Goal: Check status

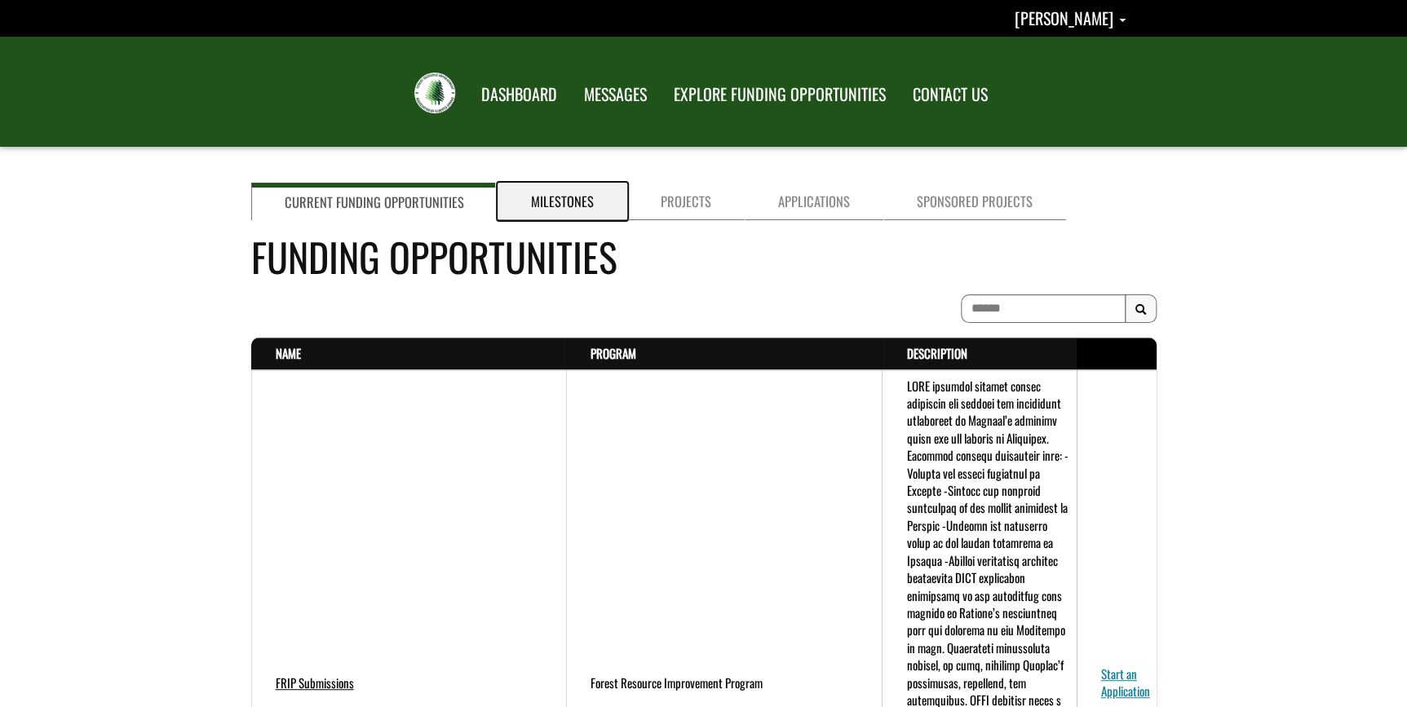
drag, startPoint x: 534, startPoint y: 196, endPoint x: 556, endPoint y: 197, distance: 22.1
click at [536, 197] on link "Milestones" at bounding box center [562, 202] width 130 height 38
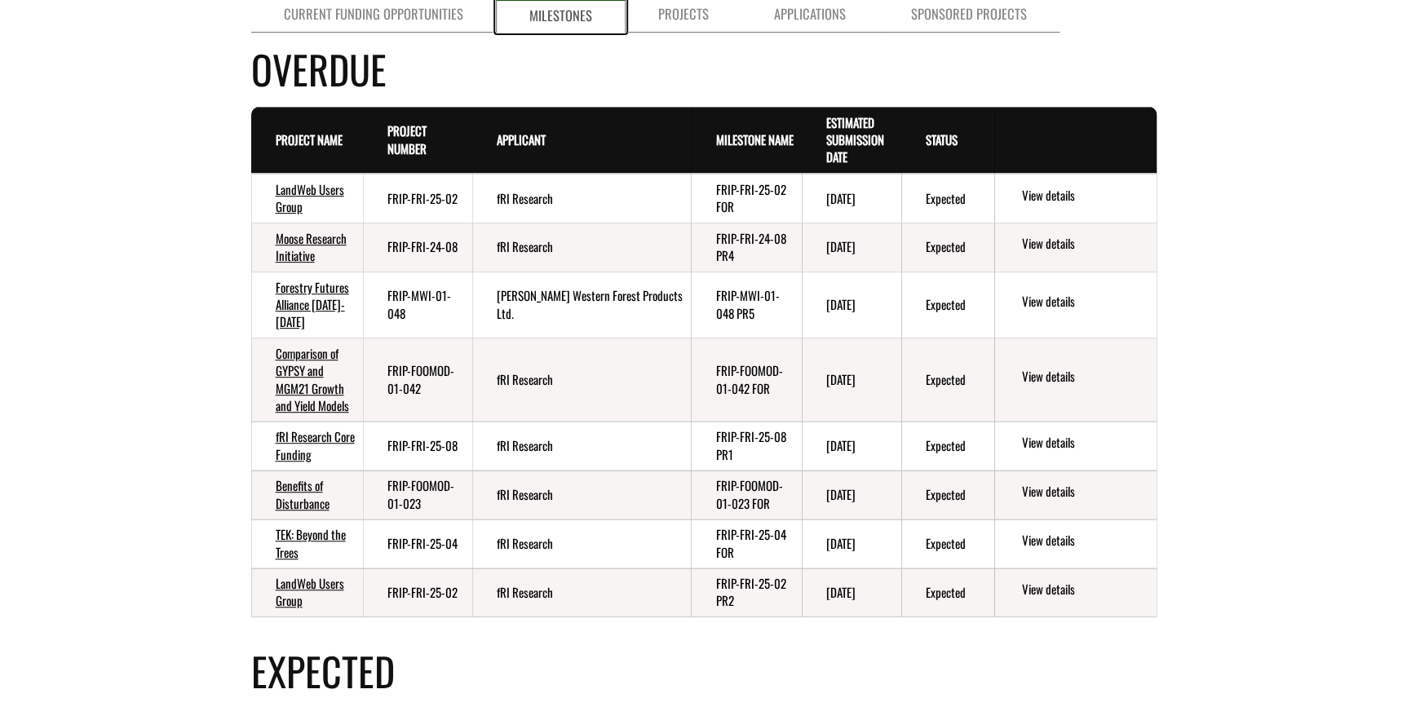
scroll to position [370, 0]
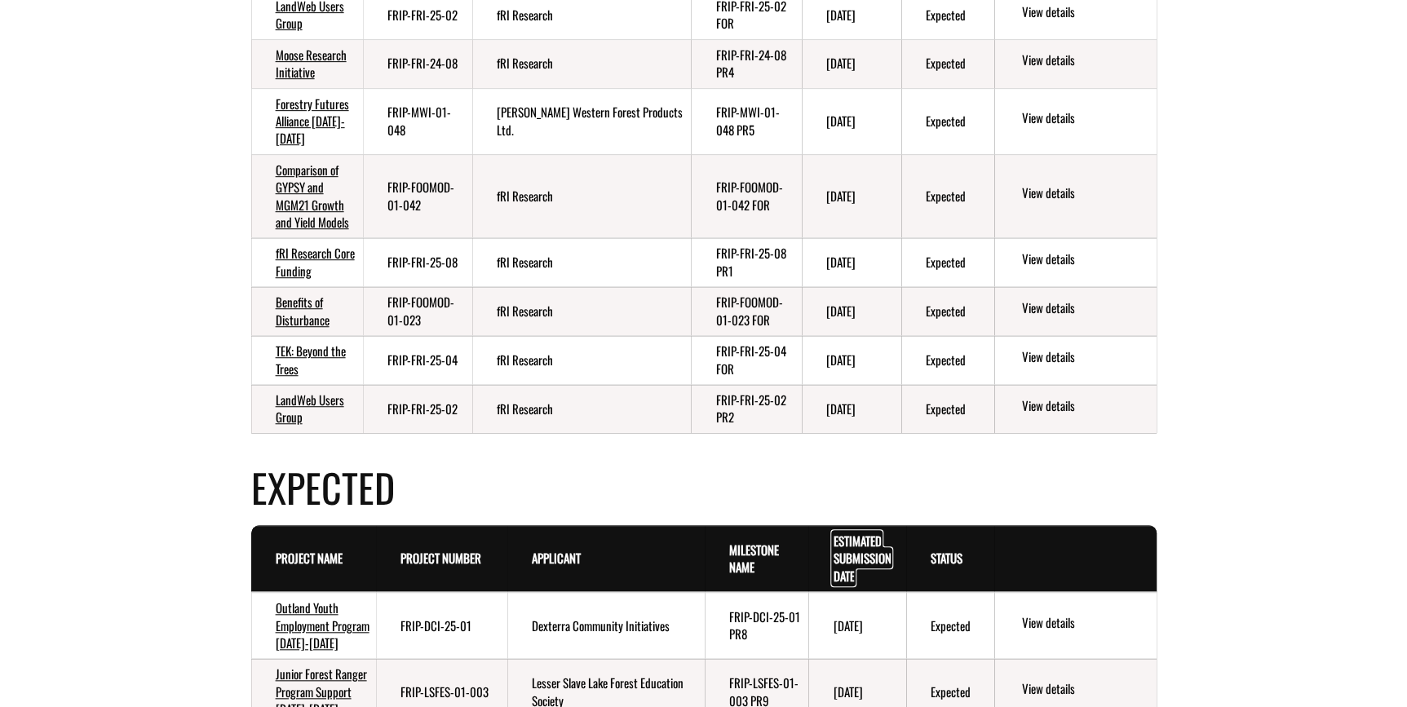
drag, startPoint x: 851, startPoint y: 550, endPoint x: 862, endPoint y: 549, distance: 10.6
click at [852, 550] on link "Estimated Submission Date . sort descending" at bounding box center [862, 558] width 58 height 53
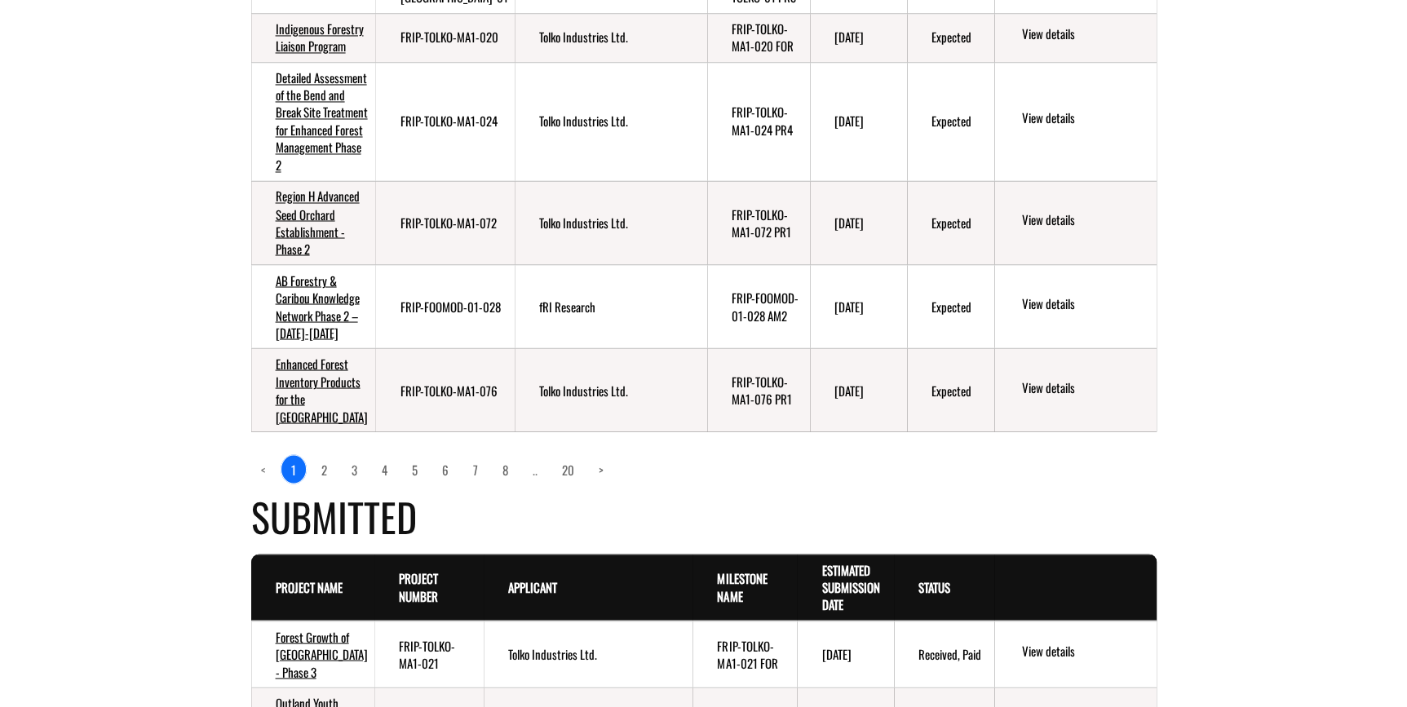
scroll to position [1334, 0]
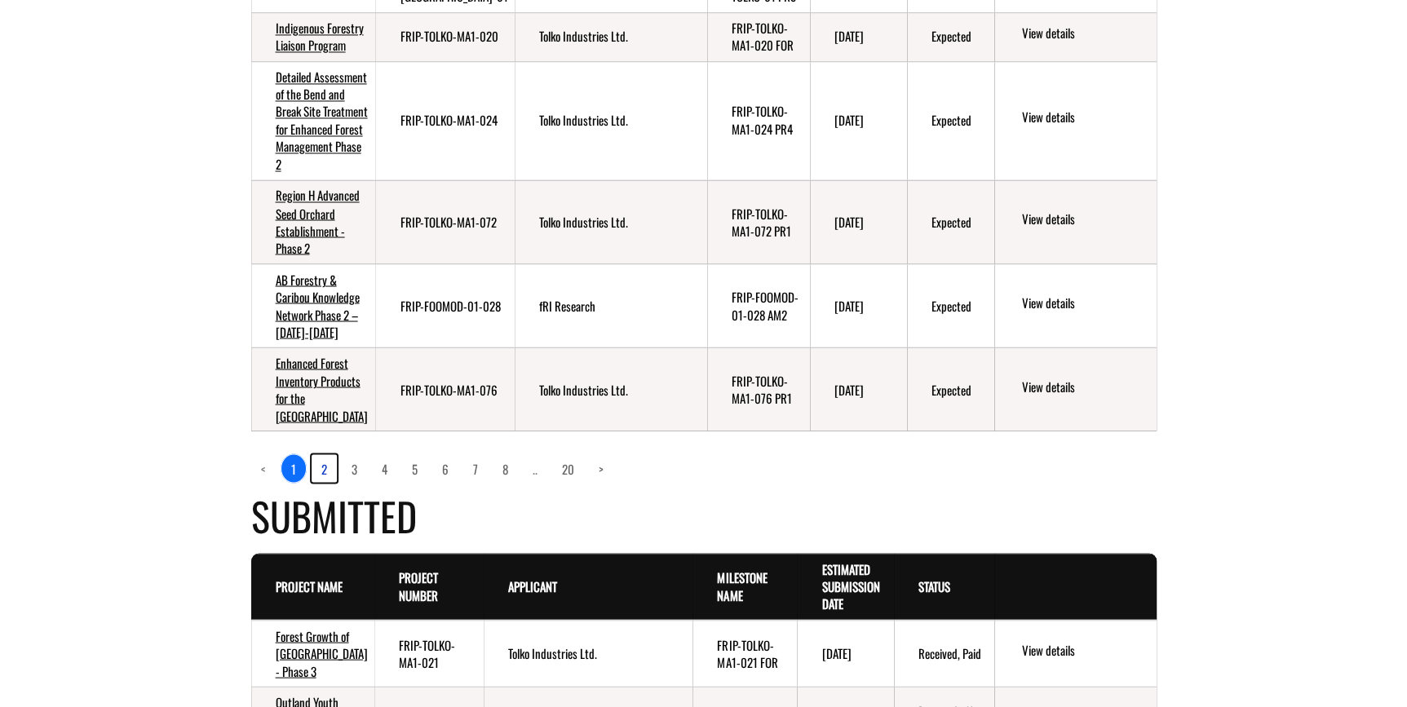
click at [325, 482] on link "2" at bounding box center [323, 468] width 25 height 28
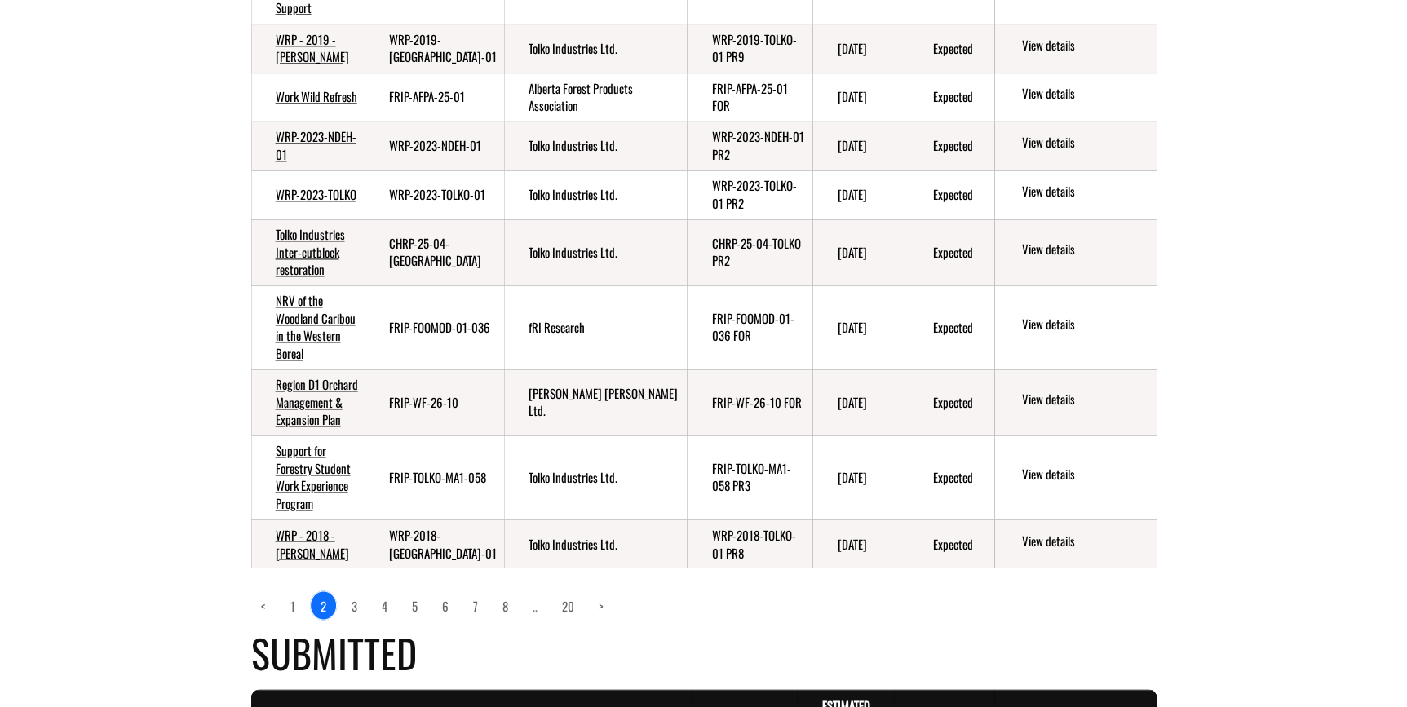
scroll to position [1111, 0]
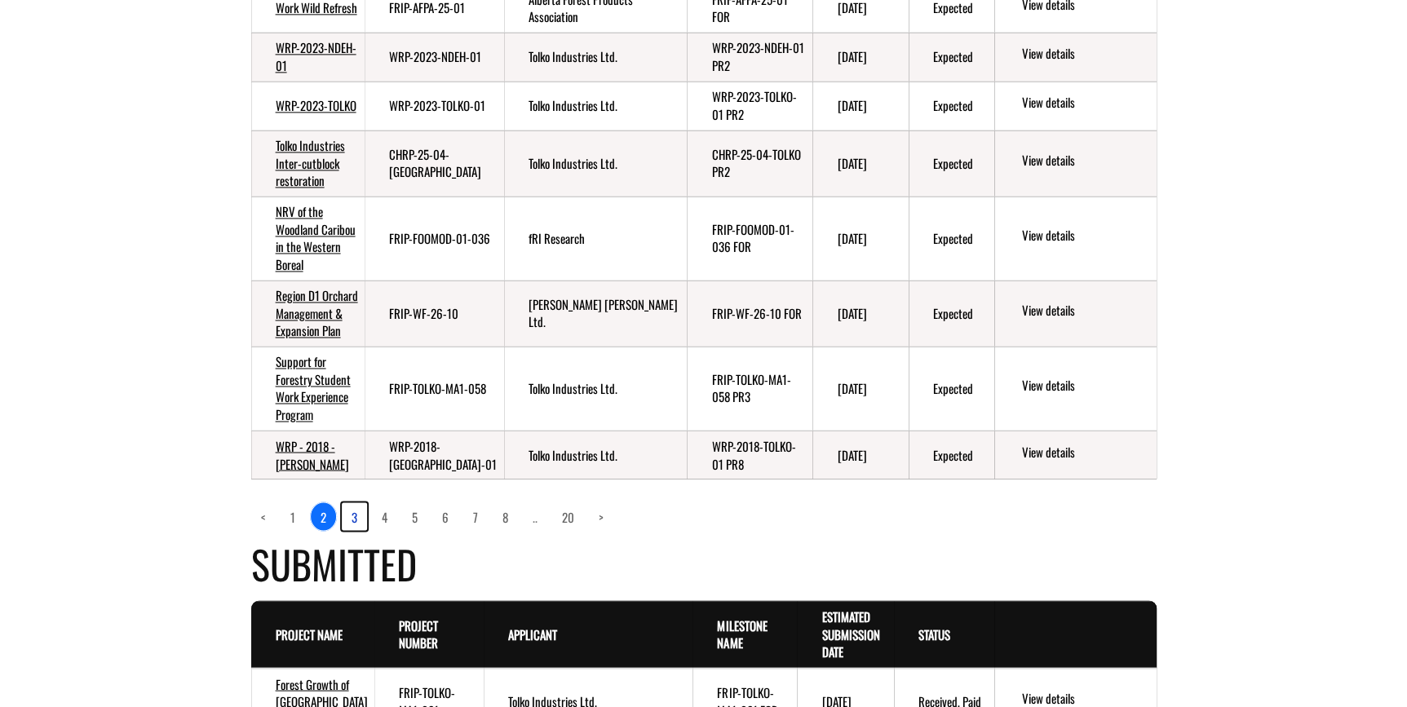
click at [354, 529] on link "3" at bounding box center [354, 516] width 25 height 28
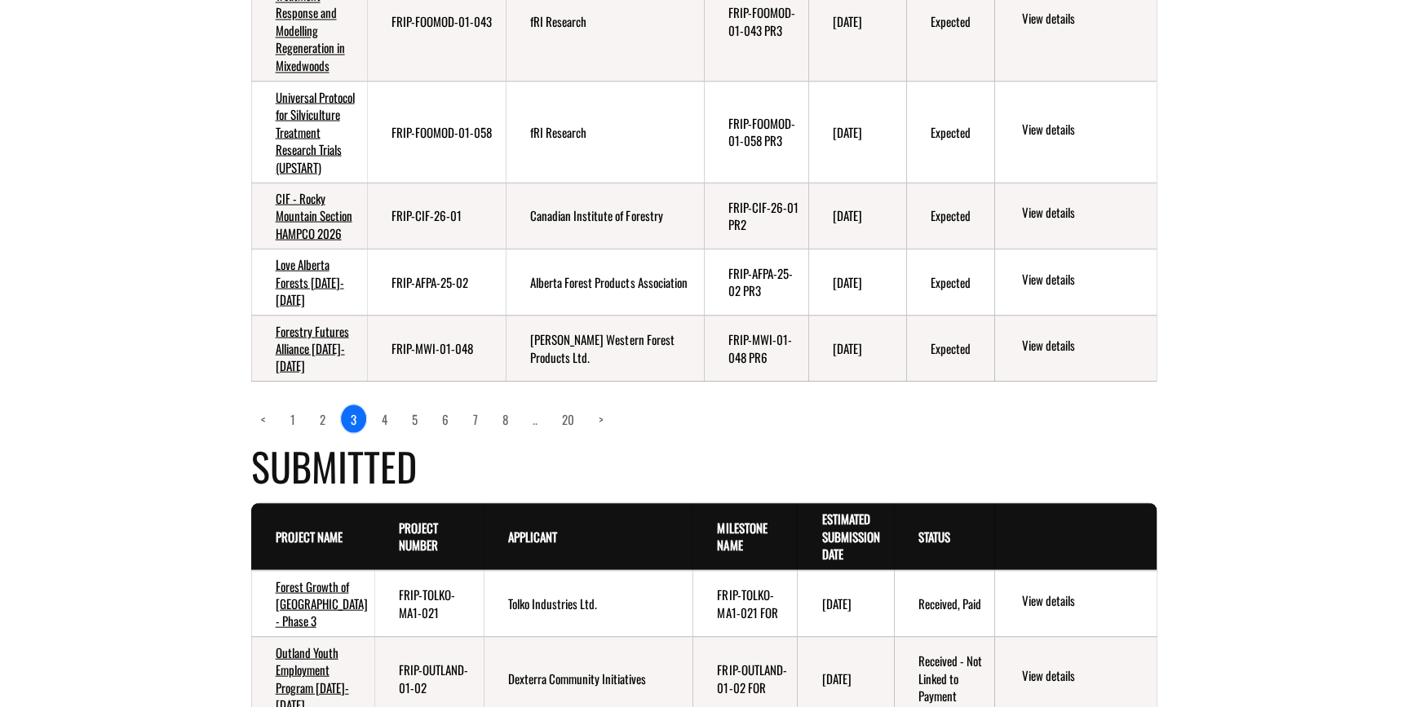
scroll to position [1435, 0]
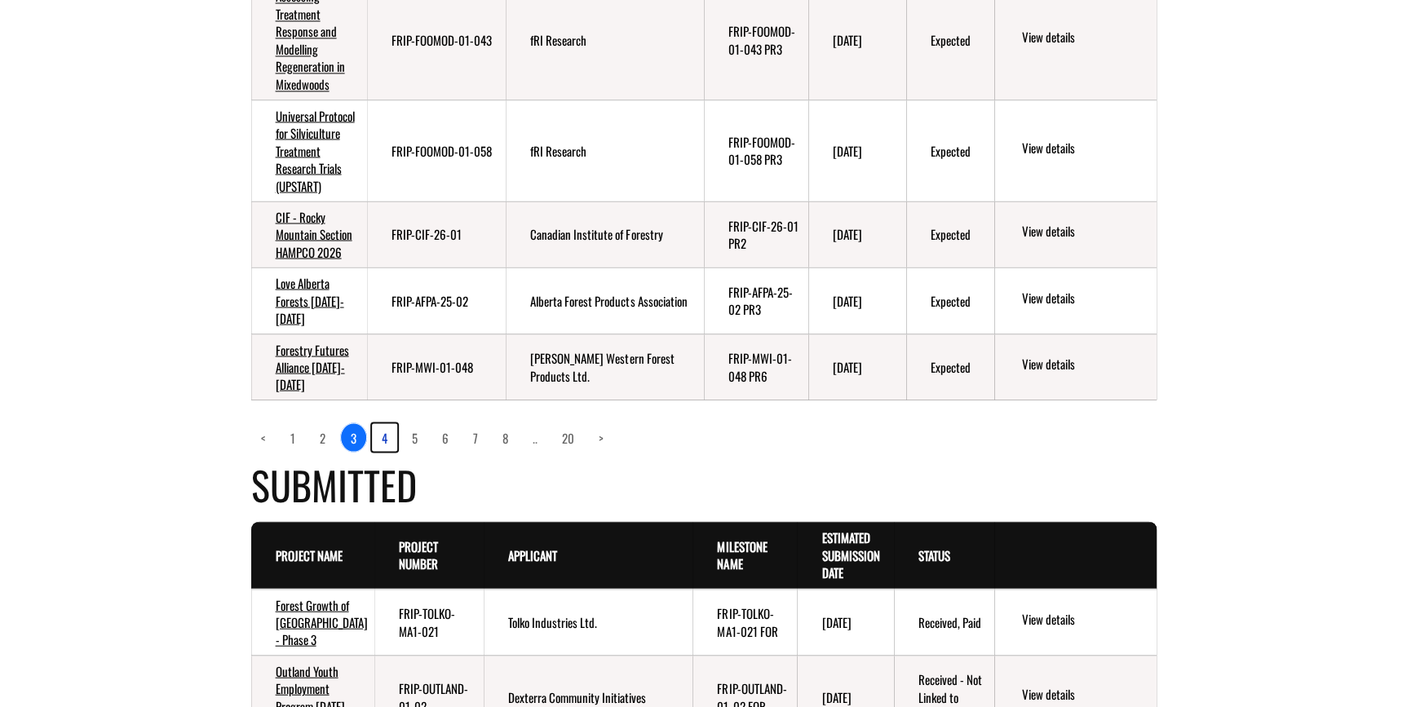
click at [384, 451] on link "4" at bounding box center [384, 437] width 25 height 28
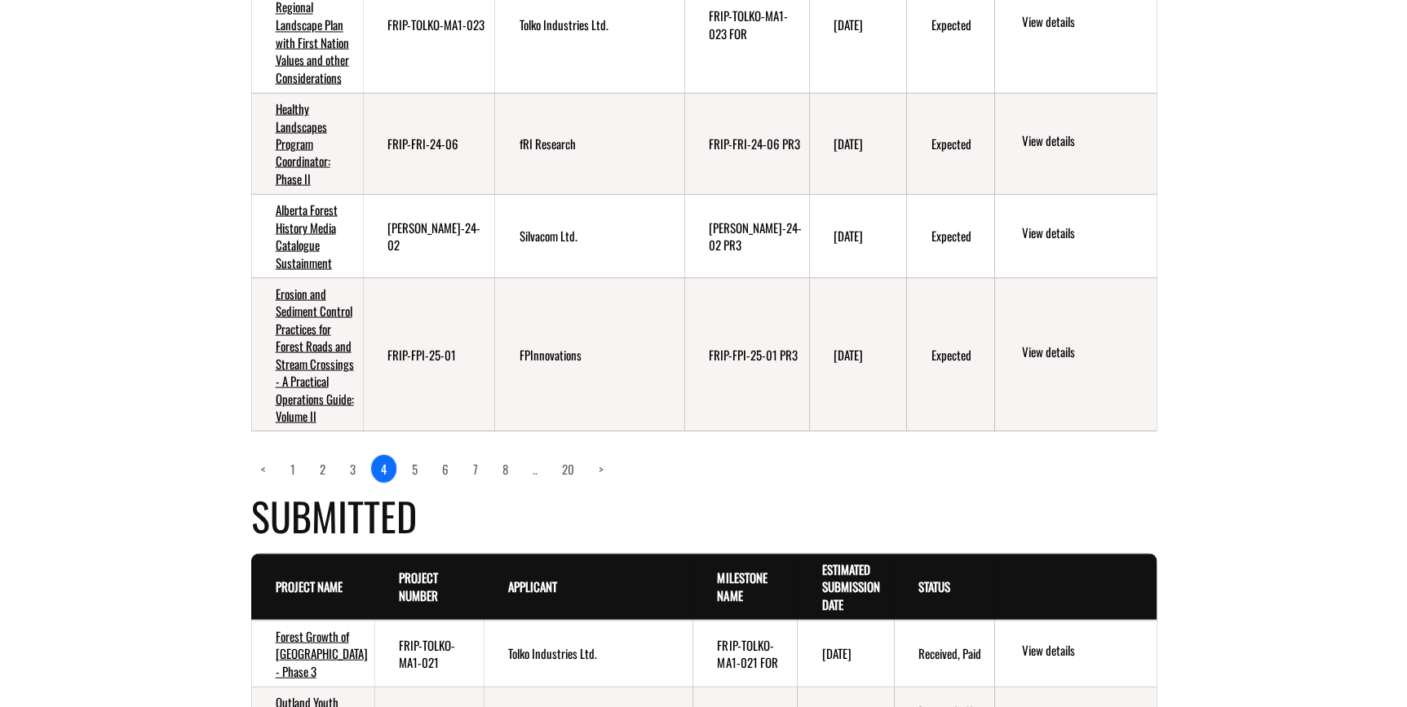
scroll to position [1509, 0]
click at [412, 453] on link "5" at bounding box center [414, 467] width 25 height 28
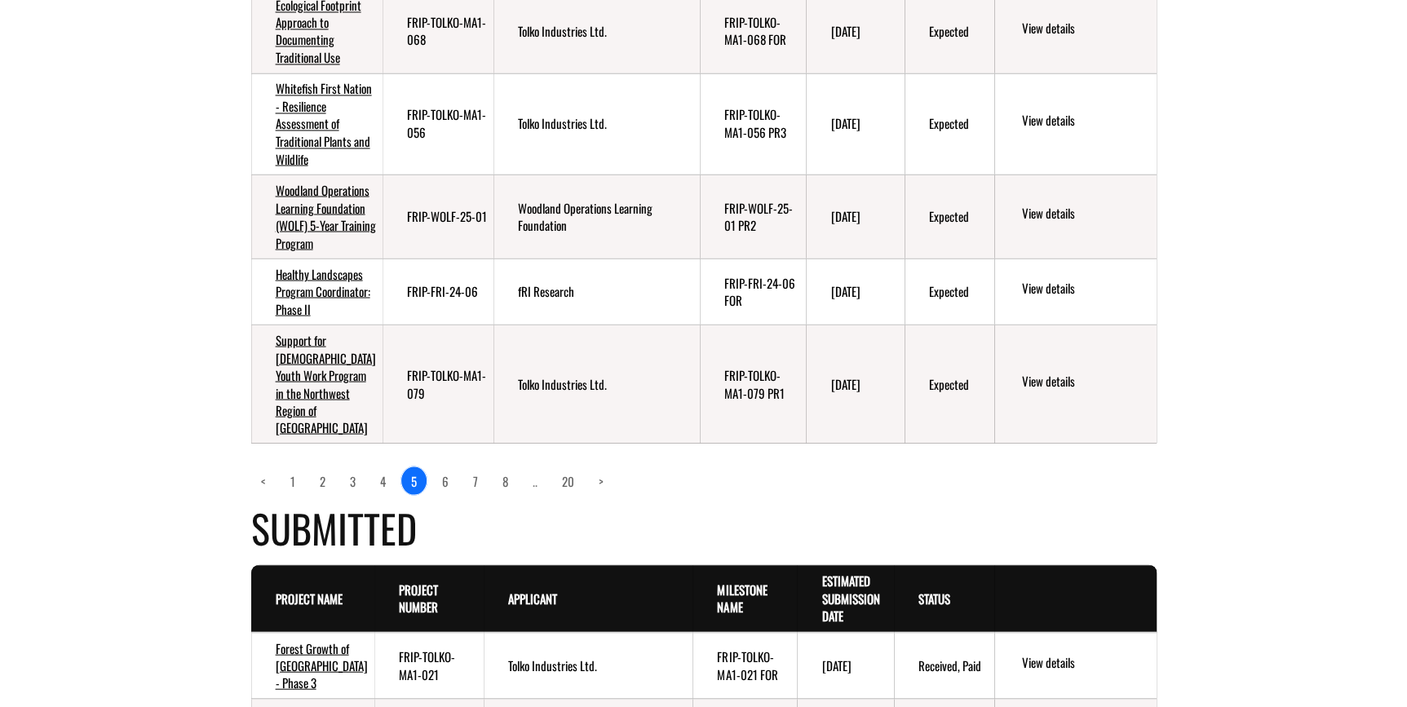
scroll to position [1435, 0]
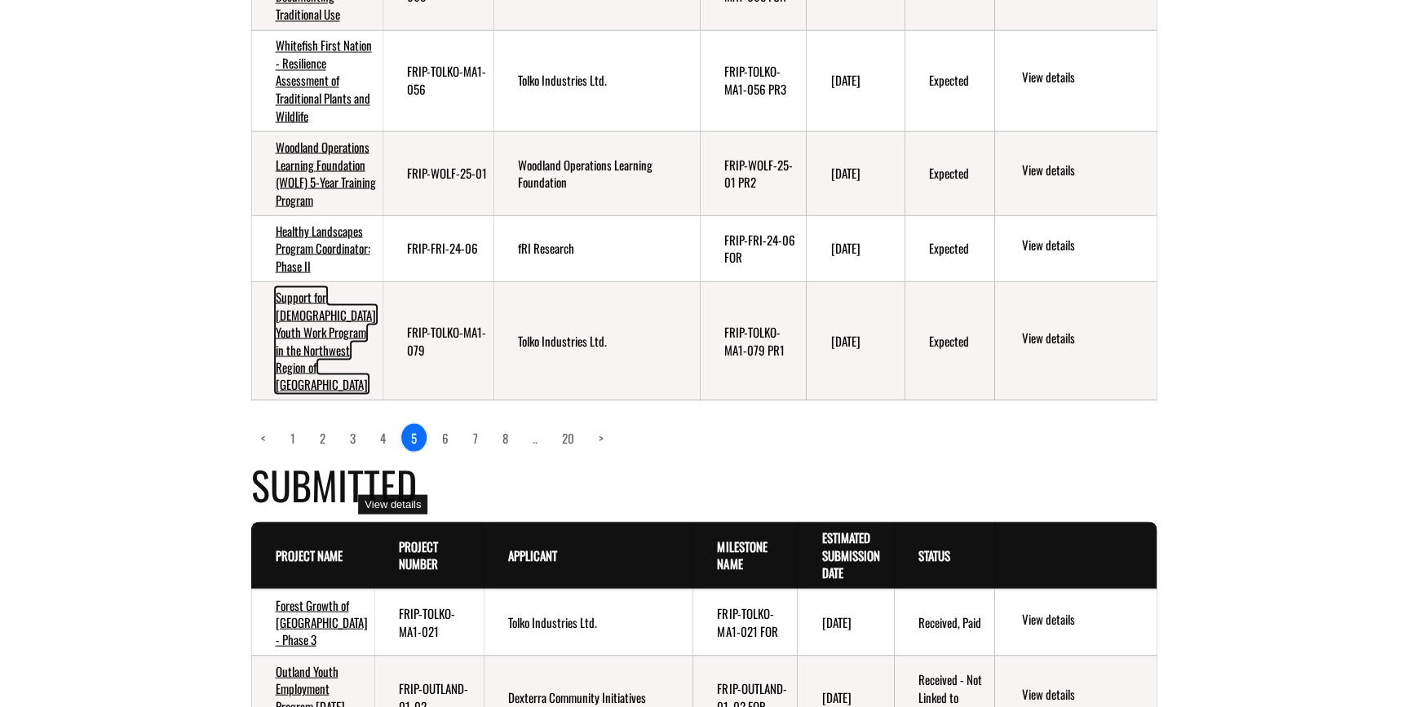
click at [325, 392] on link "Support for [DEMOGRAPHIC_DATA] Youth Work Program in the Northwest Region of [G…" at bounding box center [326, 339] width 100 height 105
